Goal: Check status

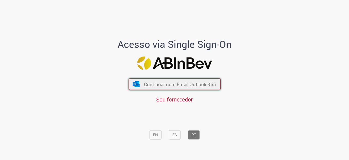
click at [205, 88] on button "Continuar com Email Outlook 365" at bounding box center [175, 83] width 92 height 11
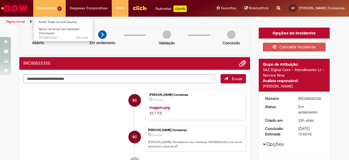
click at [52, 12] on li "Requisições 1 Exibir Todas as Solicitações Banco de horas sem nenhuma informaçã…" at bounding box center [49, 8] width 32 height 16
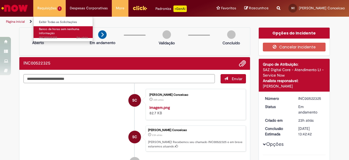
click at [52, 28] on span "Banco de horas sem nenhuma informação" at bounding box center [59, 31] width 40 height 8
